Goal: Task Accomplishment & Management: Manage account settings

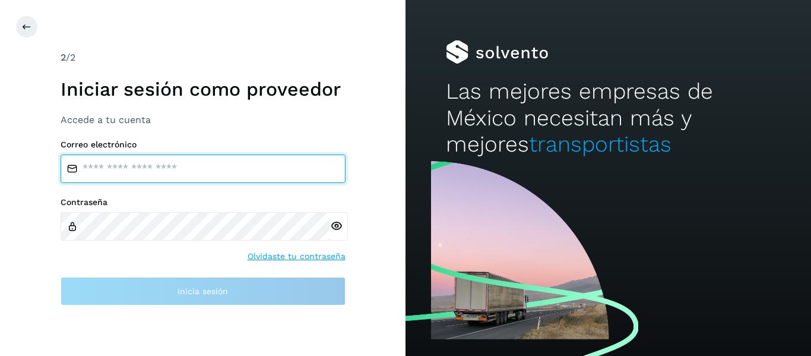
click at [176, 172] on input "email" at bounding box center [203, 168] width 285 height 29
type input "**********"
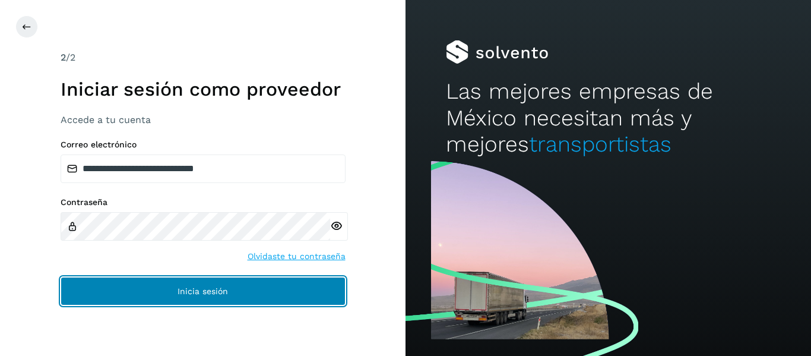
click at [194, 285] on button "Inicia sesión" at bounding box center [203, 291] width 285 height 29
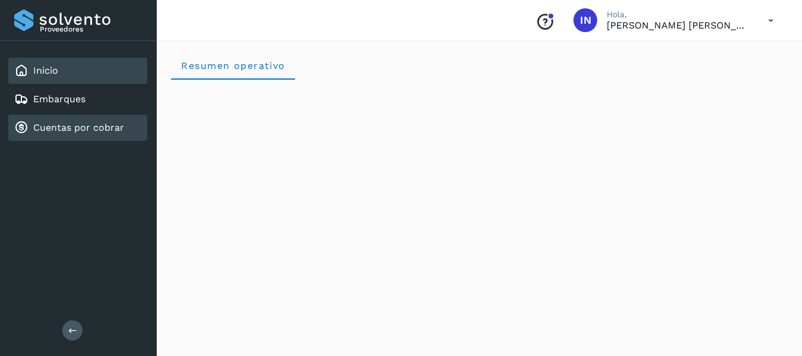
click at [77, 132] on link "Cuentas por cobrar" at bounding box center [78, 127] width 91 height 11
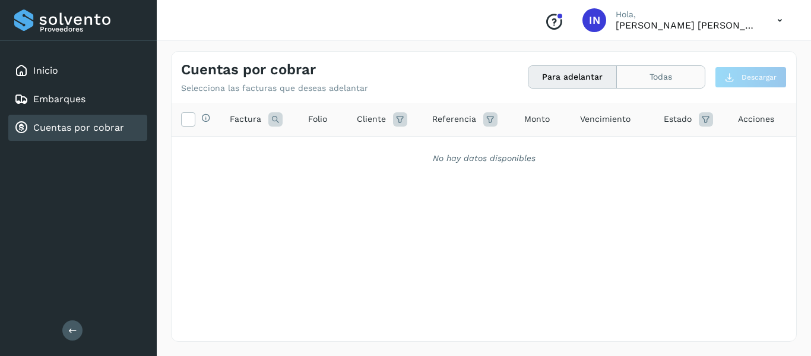
click at [666, 78] on button "Todas" at bounding box center [661, 77] width 88 height 22
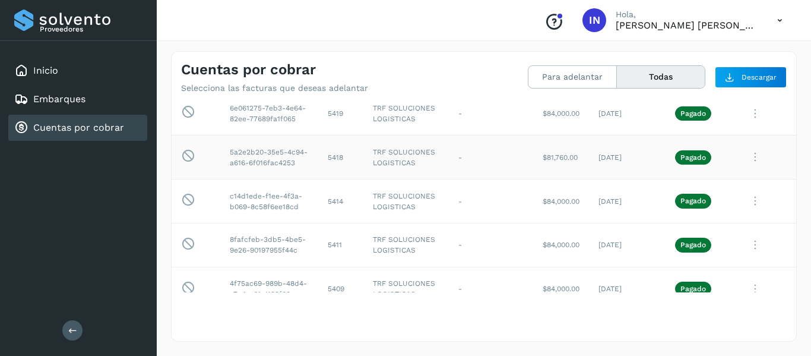
scroll to position [45, 0]
